Goal: Information Seeking & Learning: Find specific fact

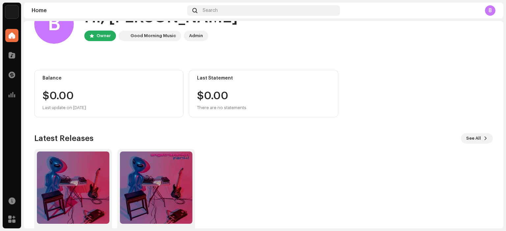
scroll to position [53, 0]
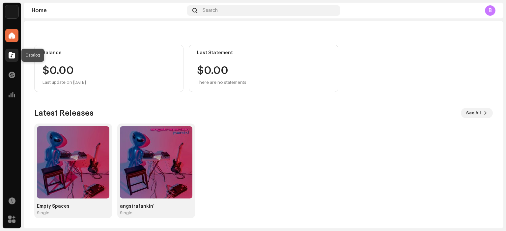
click at [12, 57] on span at bounding box center [12, 55] width 7 height 5
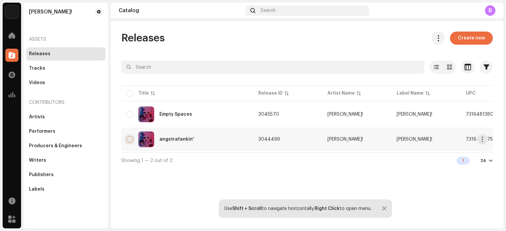
click at [132, 139] on input "checkbox" at bounding box center [129, 139] width 7 height 7
checkbox input "true"
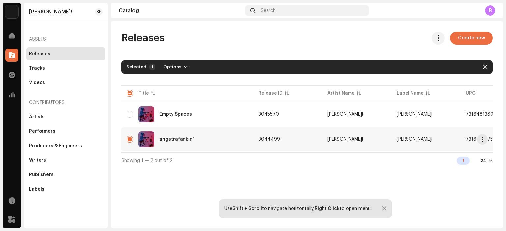
click at [259, 139] on span "3044499" at bounding box center [269, 139] width 22 height 5
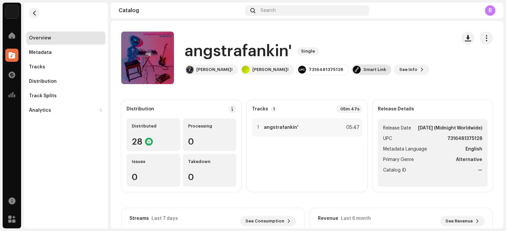
click at [363, 69] on div "Smart Link" at bounding box center [374, 69] width 23 height 5
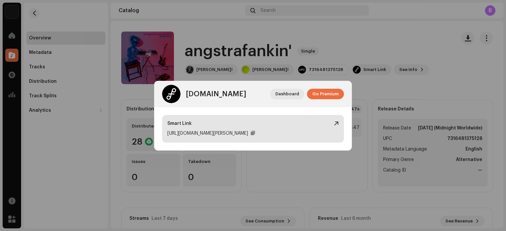
click at [217, 134] on div "[URL][DOMAIN_NAME][PERSON_NAME]" at bounding box center [207, 134] width 81 height 8
